Goal: Task Accomplishment & Management: Manage account settings

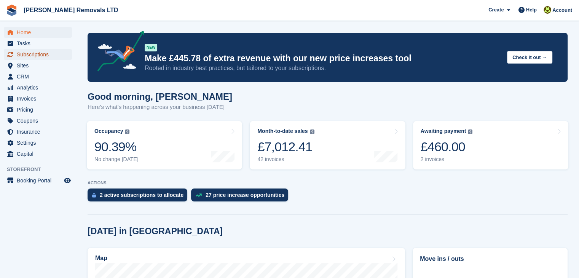
drag, startPoint x: 34, startPoint y: 54, endPoint x: 22, endPoint y: 54, distance: 11.1
click at [22, 54] on span "Subscriptions" at bounding box center [40, 54] width 46 height 11
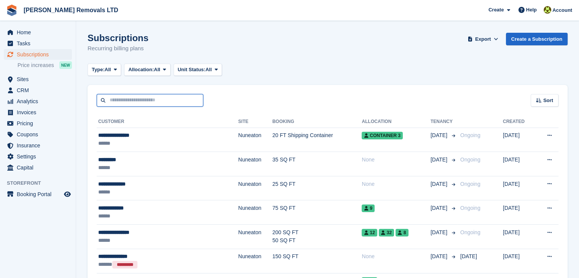
click at [149, 101] on input "text" at bounding box center [150, 100] width 107 height 13
type input "*****"
